Goal: Task Accomplishment & Management: Manage account settings

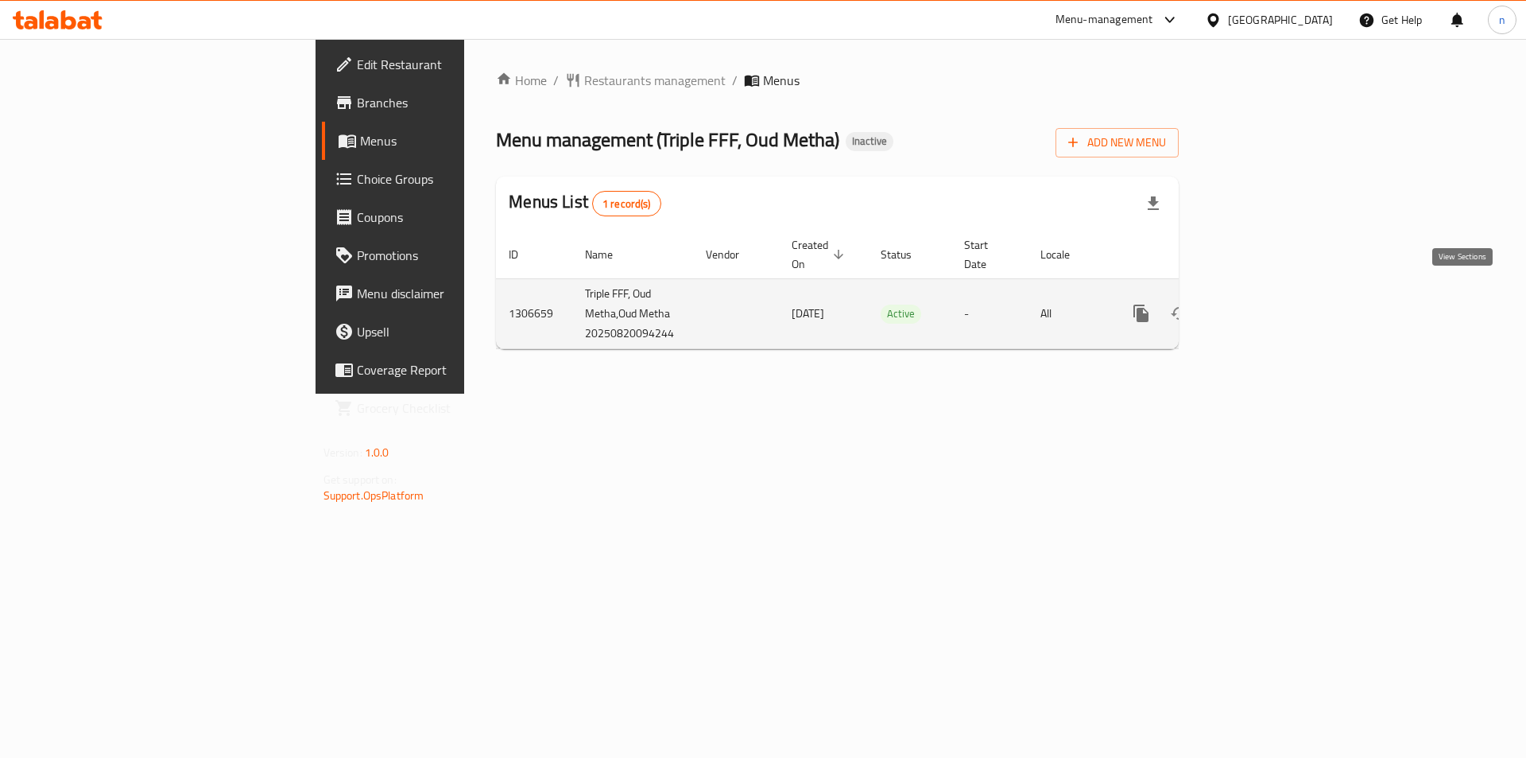
click at [1266, 304] on icon "enhanced table" at bounding box center [1255, 313] width 19 height 19
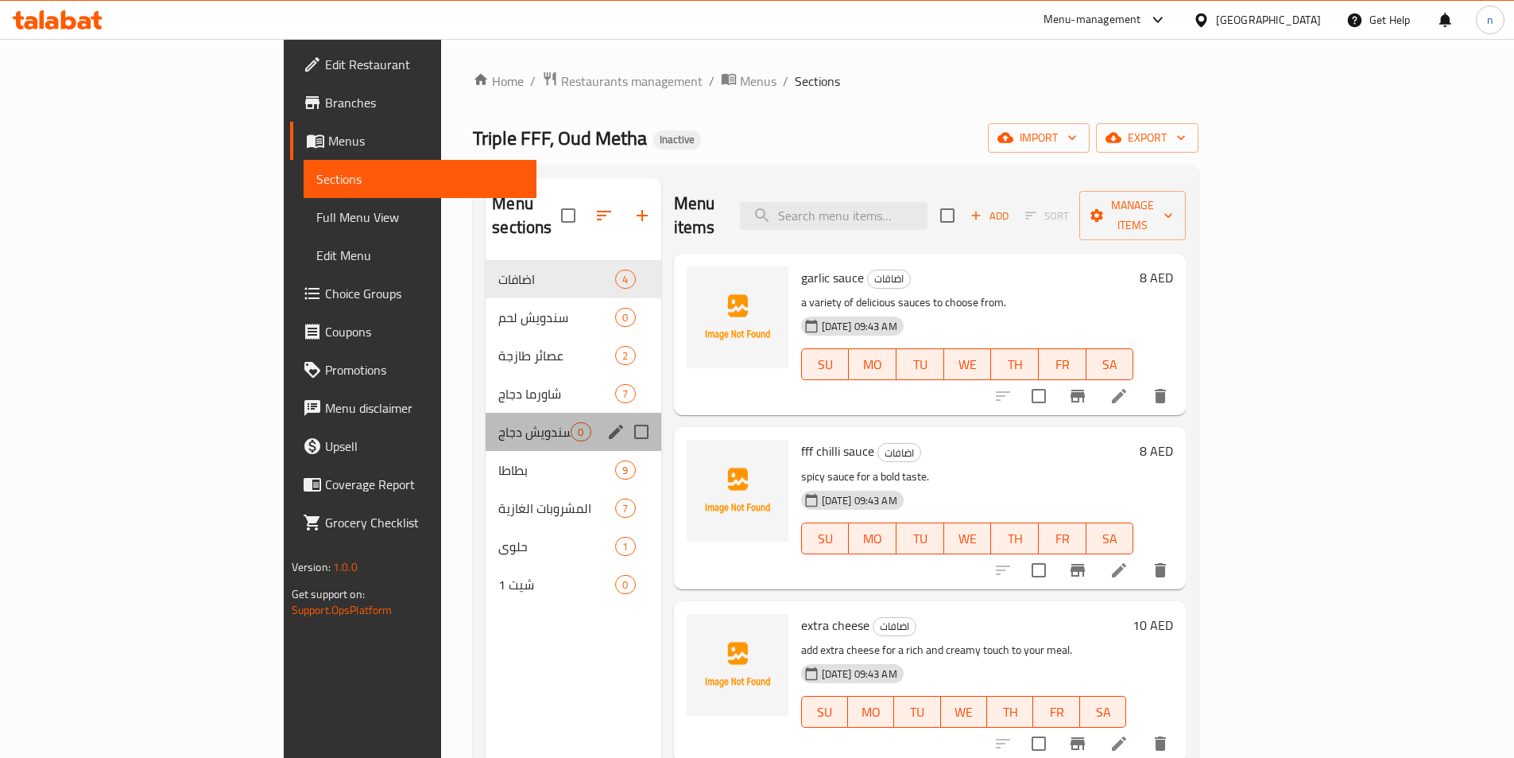
click at [486, 413] on div "سندويش دجاج 0" at bounding box center [573, 432] width 175 height 38
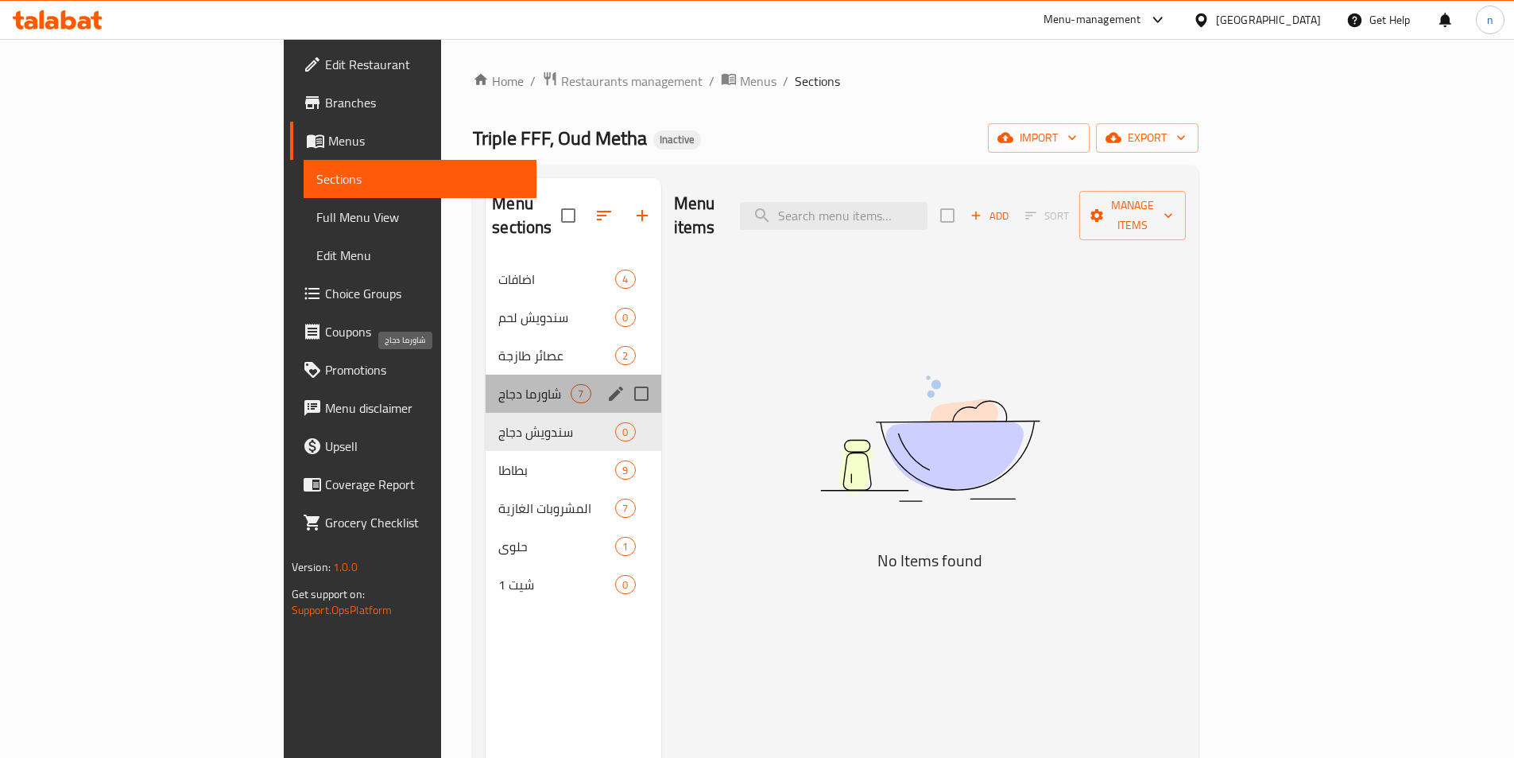
click at [498, 384] on span "شاورما دجاج" at bounding box center [534, 393] width 72 height 19
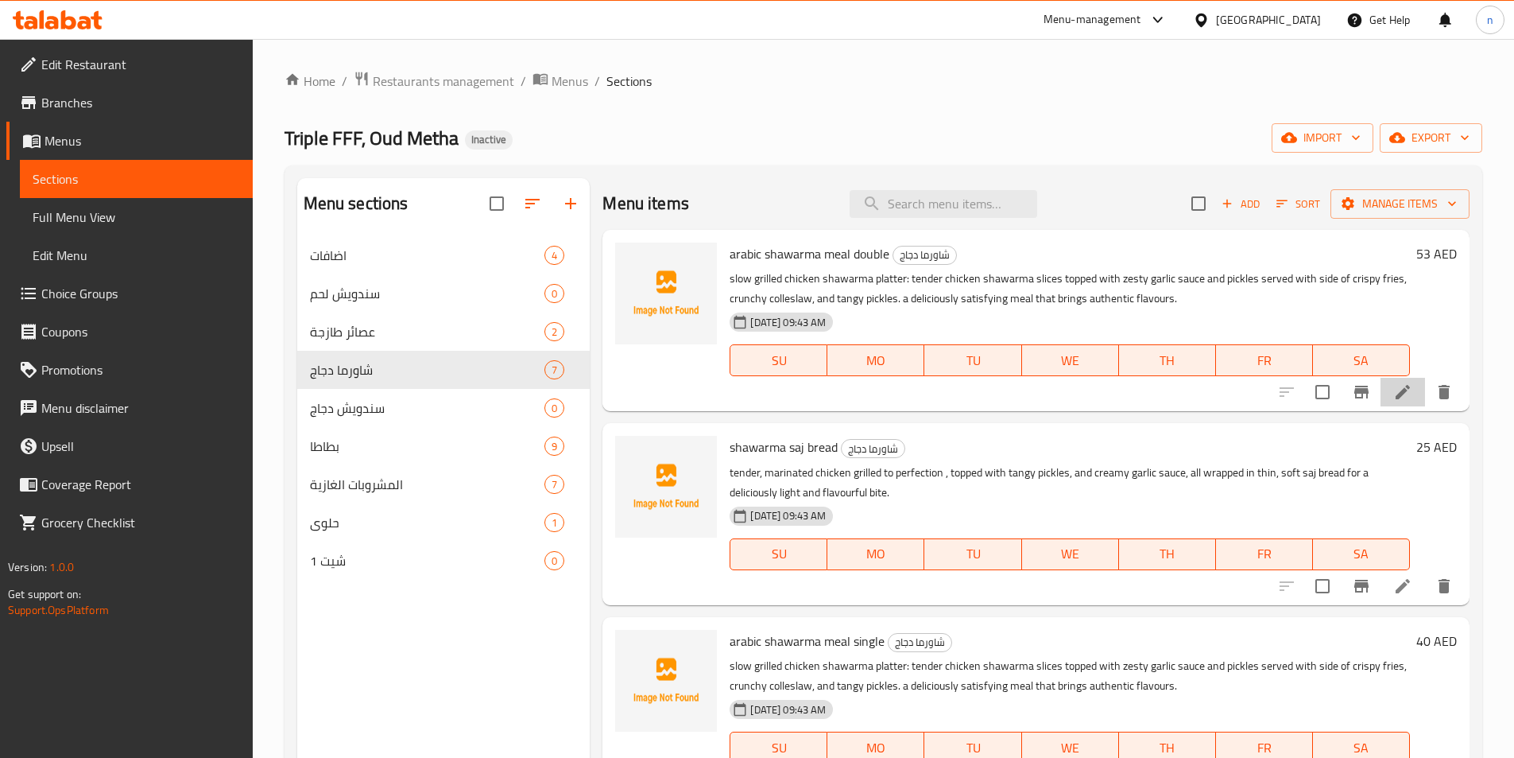
click at [1381, 398] on li at bounding box center [1403, 392] width 45 height 29
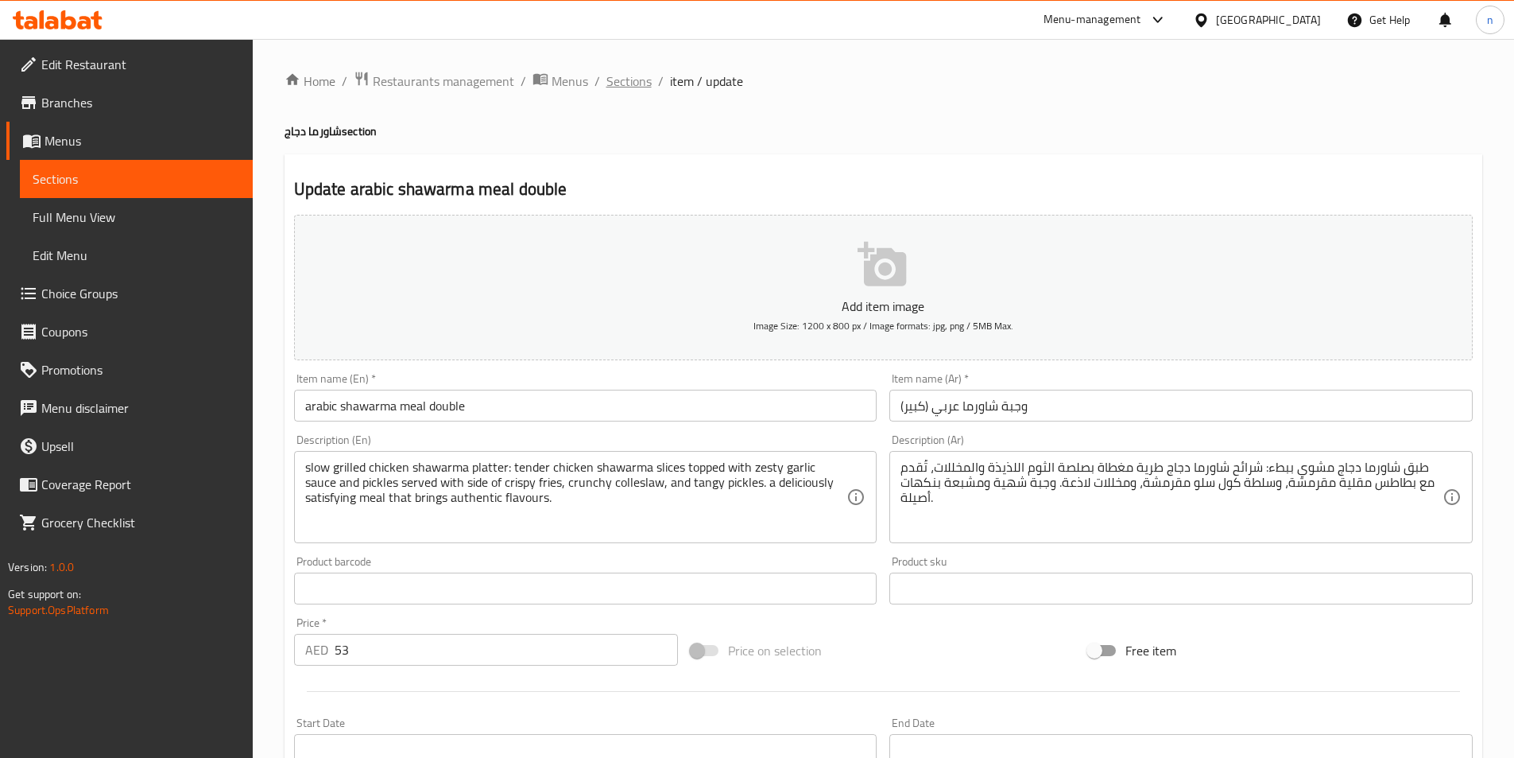
click at [625, 87] on span "Sections" at bounding box center [629, 81] width 45 height 19
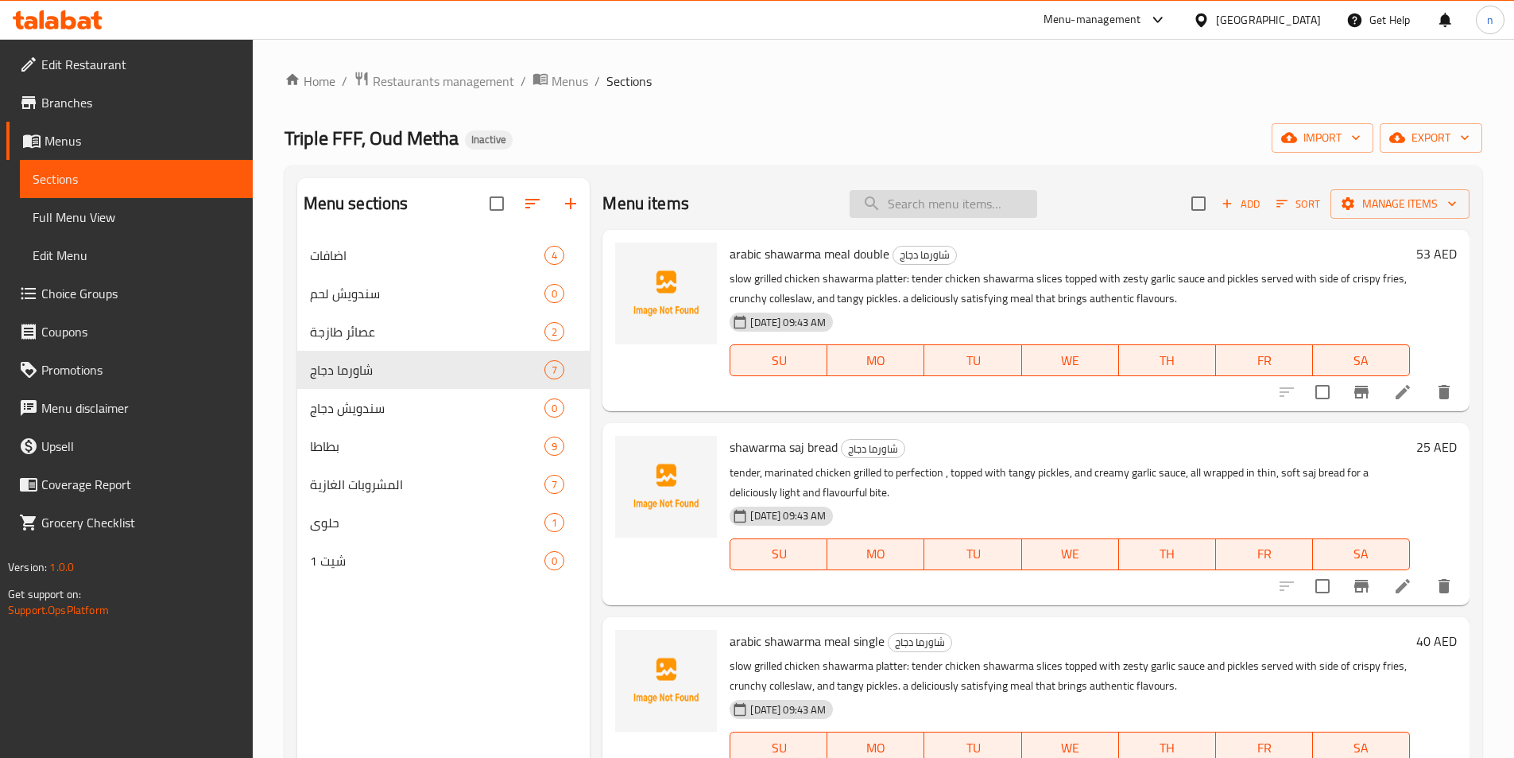
click at [944, 211] on input "search" at bounding box center [944, 204] width 188 height 28
paste input "Triple FFF Shawarma"
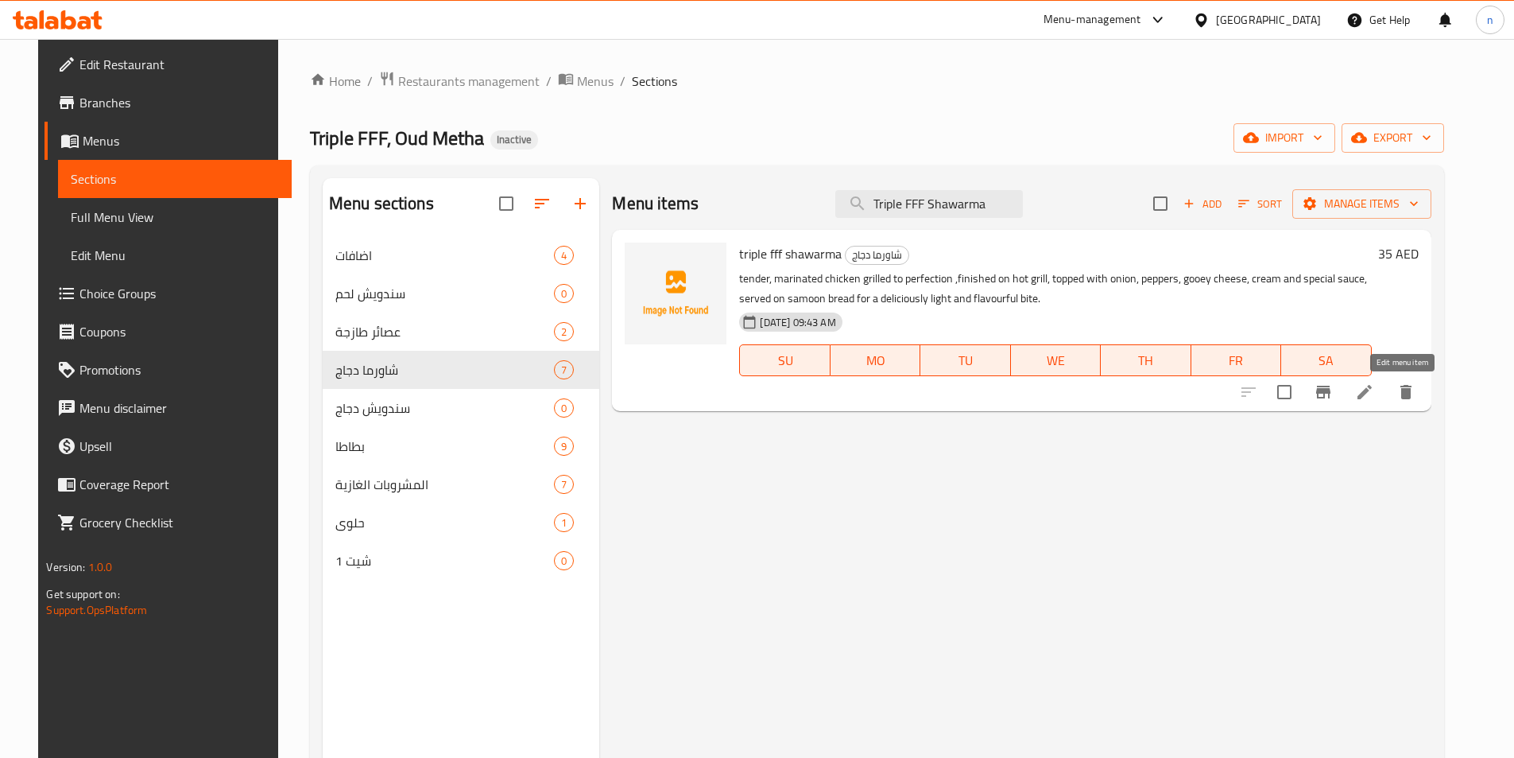
type input "Triple FFF Shawarma"
click at [1374, 391] on icon at bounding box center [1364, 391] width 19 height 19
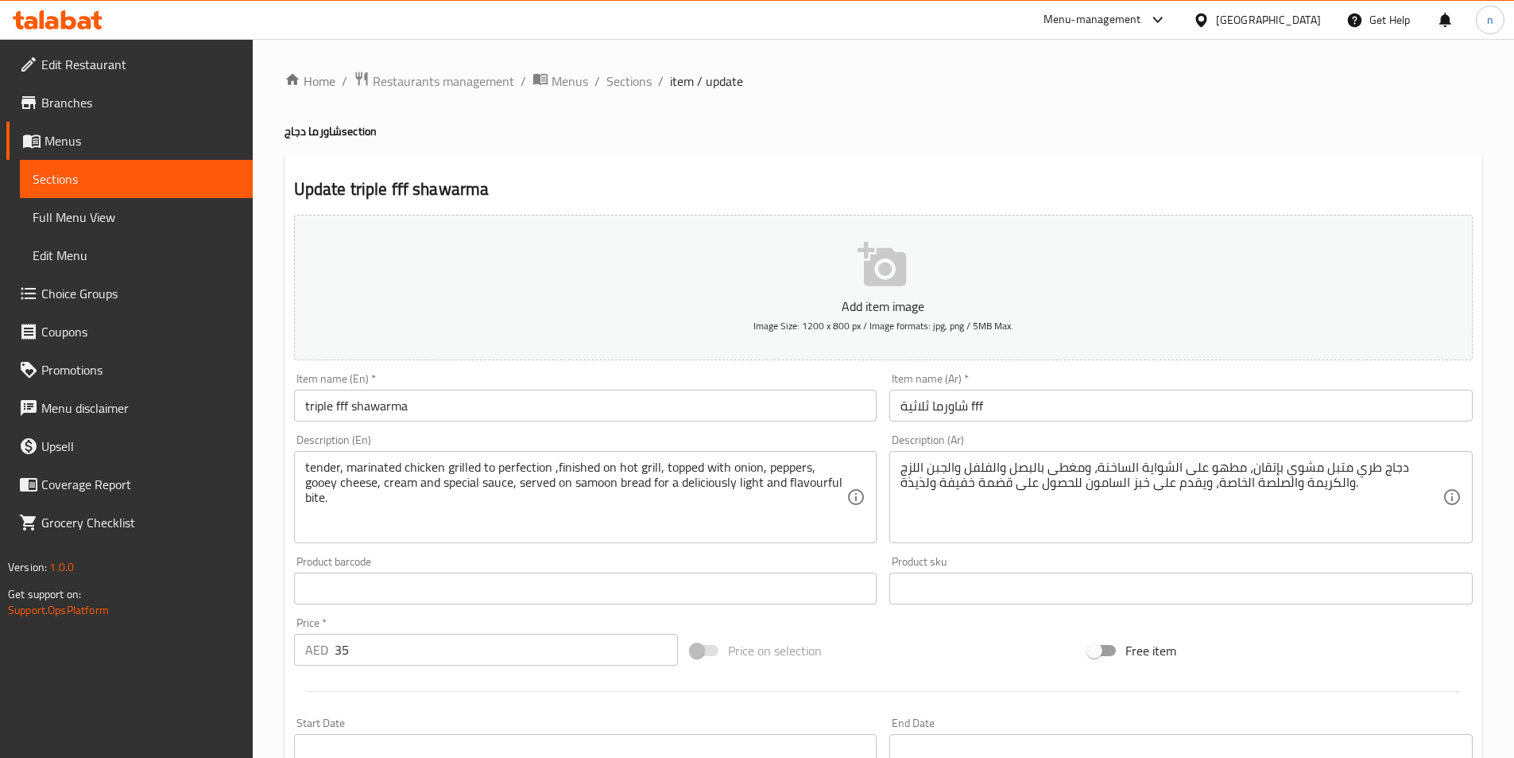
click at [626, 68] on div "Home / Restaurants management / Menus / Sections / item / update شاورما دجاج se…" at bounding box center [884, 581] width 1262 height 1084
drag, startPoint x: 632, startPoint y: 81, endPoint x: 585, endPoint y: 119, distance: 60.5
click at [634, 83] on span "Sections" at bounding box center [629, 81] width 45 height 19
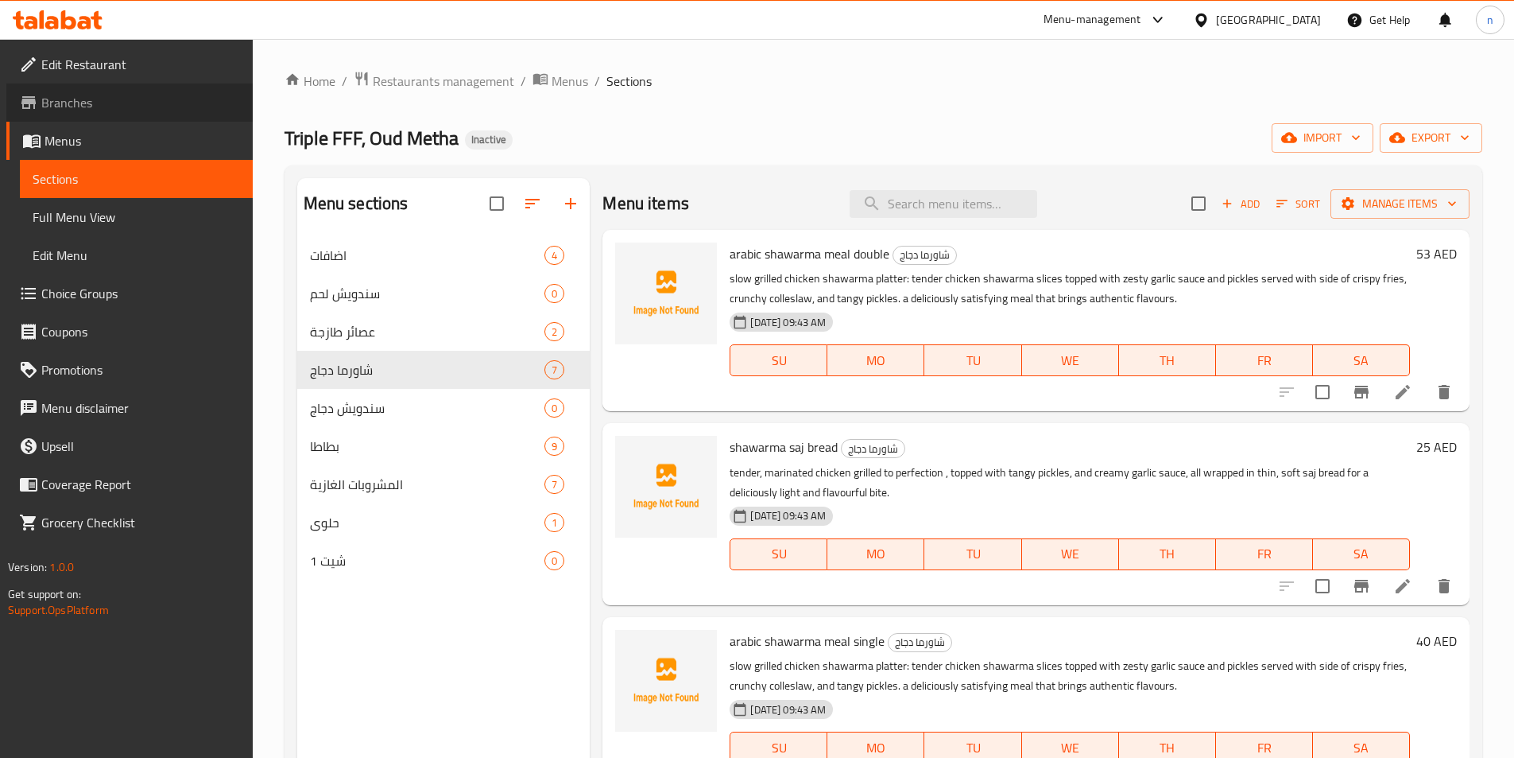
click at [115, 99] on span "Branches" at bounding box center [140, 102] width 199 height 19
